Goal: Manage account settings

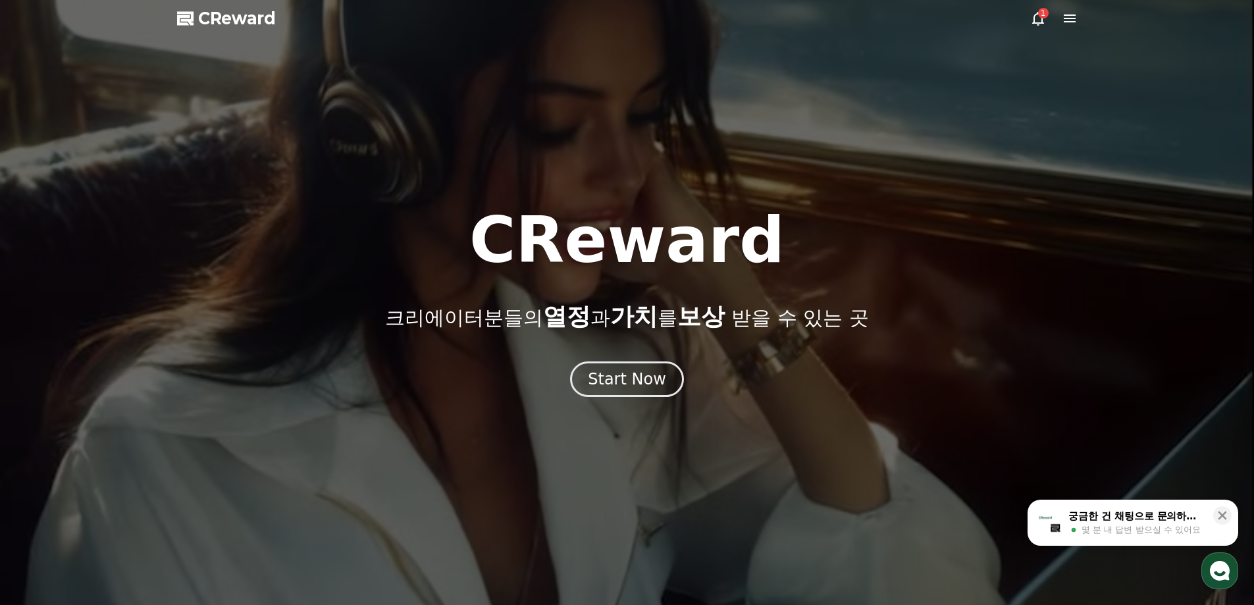
click at [601, 367] on button "Start Now" at bounding box center [627, 379] width 114 height 36
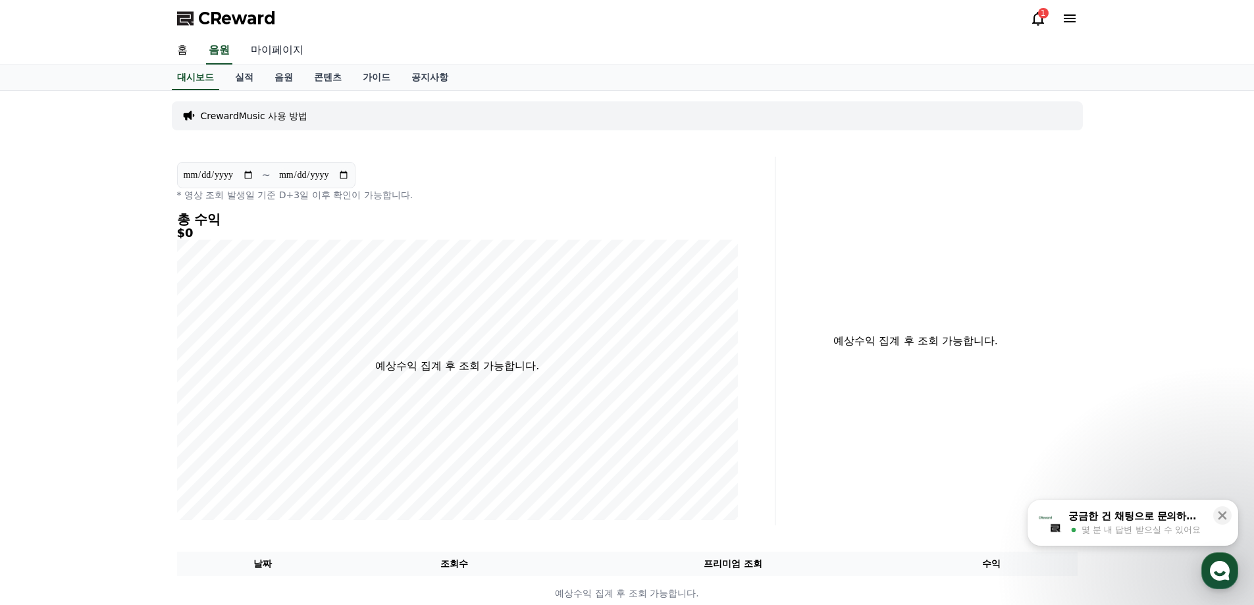
click at [270, 49] on link "마이페이지" at bounding box center [277, 51] width 74 height 28
select select "**********"
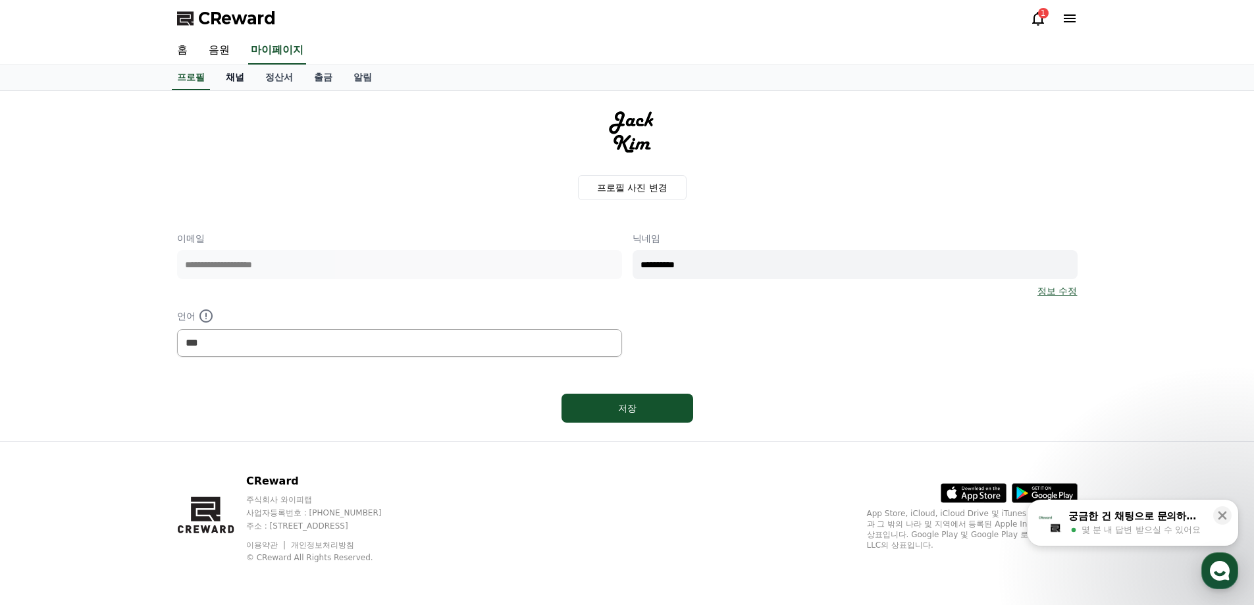
click at [238, 78] on link "채널" at bounding box center [234, 77] width 39 height 25
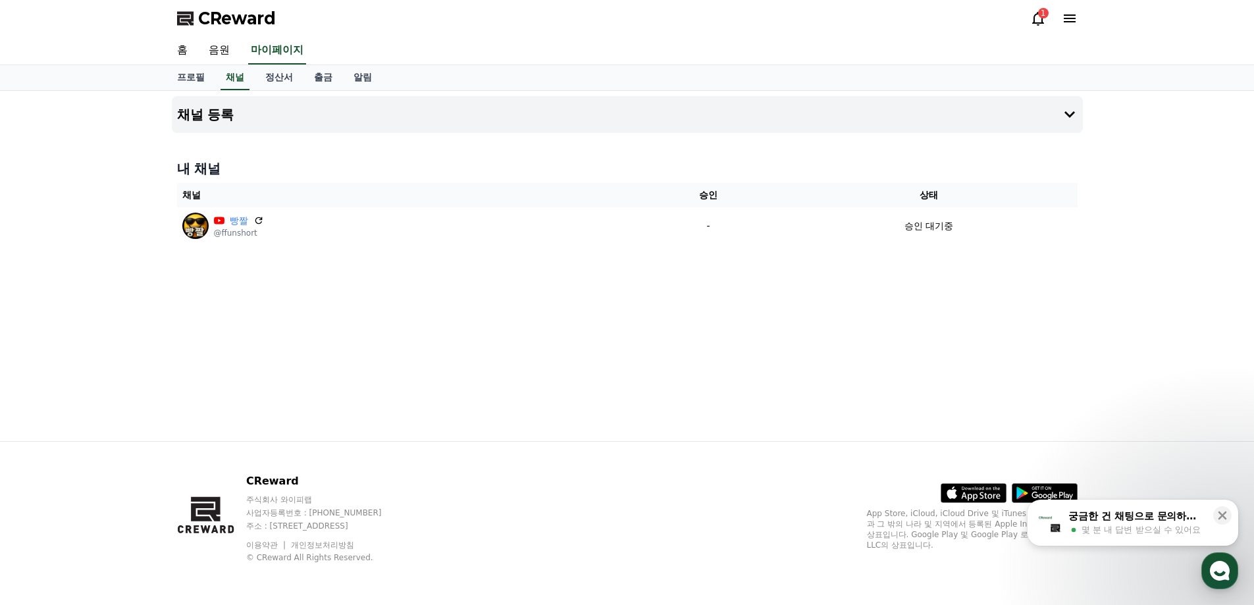
click at [916, 413] on div "채널 등록 내 채널 채널 승인 상태 빵짤 @ffunshort - 승인 대기중" at bounding box center [627, 266] width 921 height 350
click at [1222, 522] on button at bounding box center [1222, 515] width 18 height 18
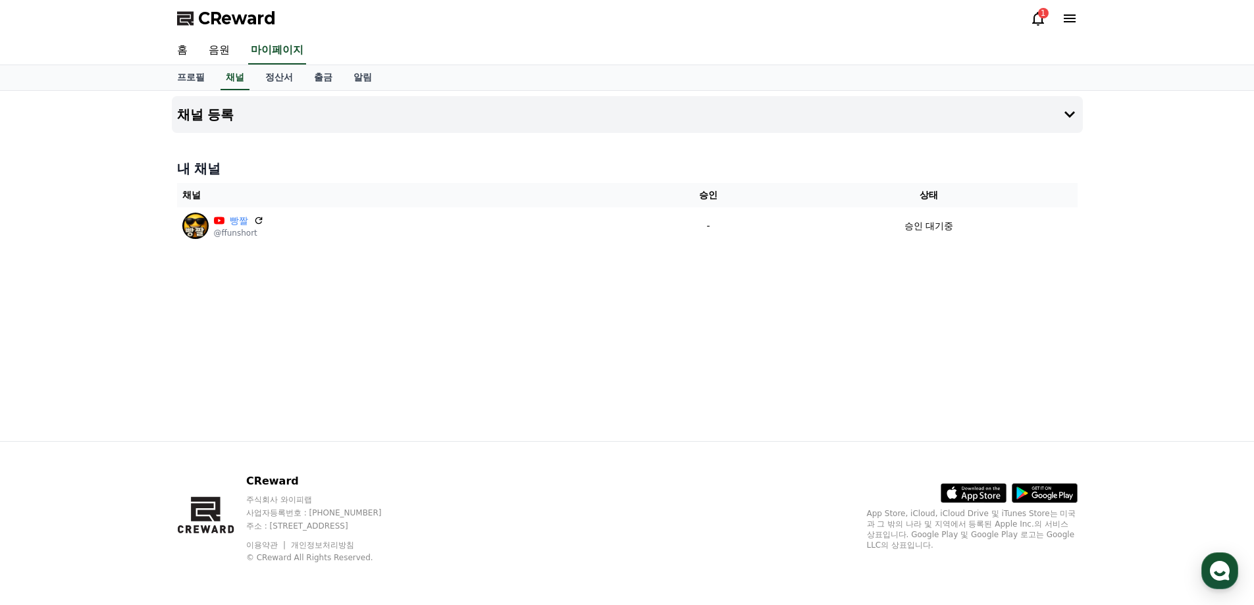
click at [860, 371] on div "채널 등록 내 채널 채널 승인 상태 빵짤 @ffunshort - 승인 대기중" at bounding box center [627, 266] width 921 height 350
